Goal: Find specific page/section: Find specific page/section

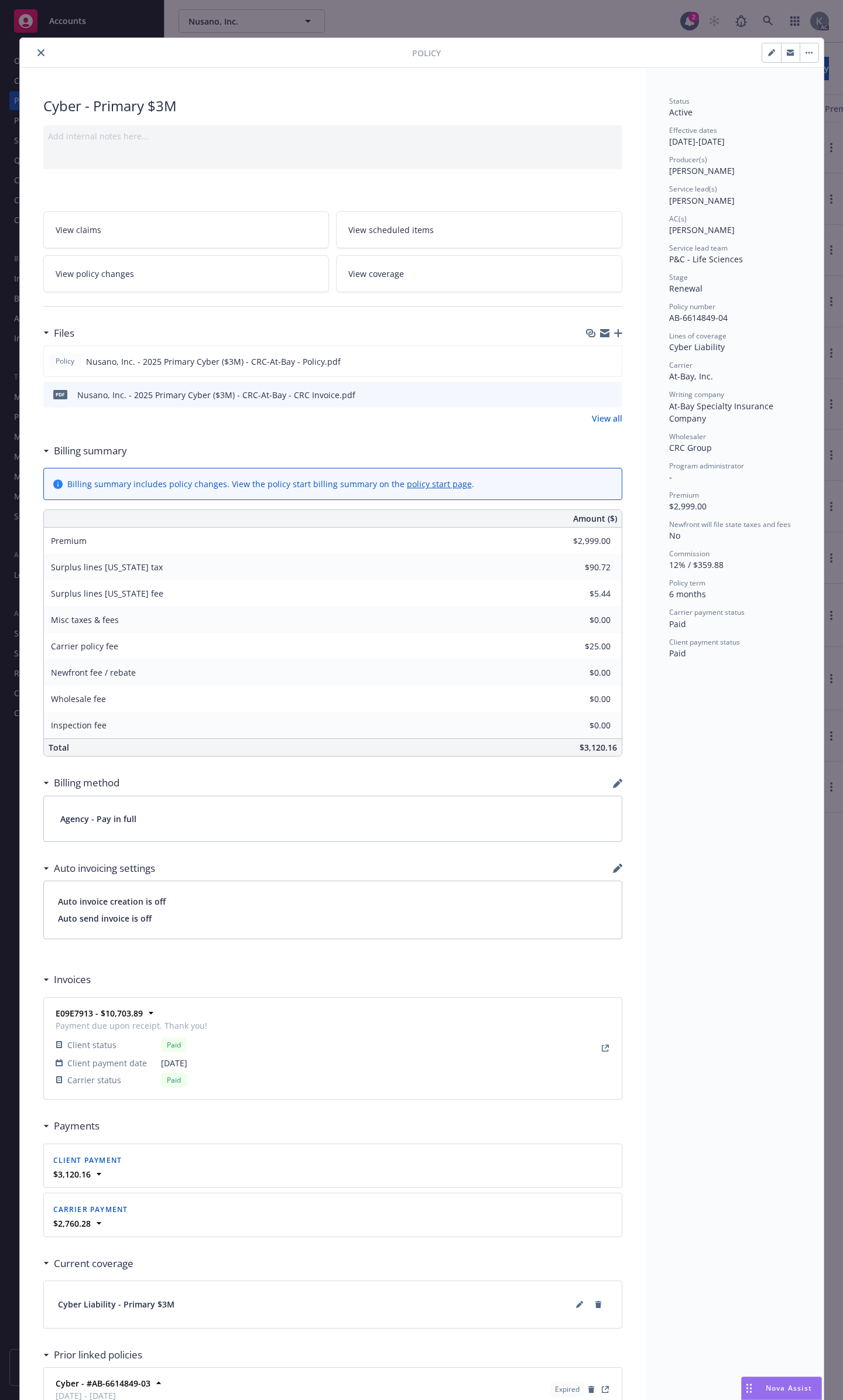
click at [38, 51] on icon "close" at bounding box center [41, 53] width 7 height 7
